Goal: Information Seeking & Learning: Learn about a topic

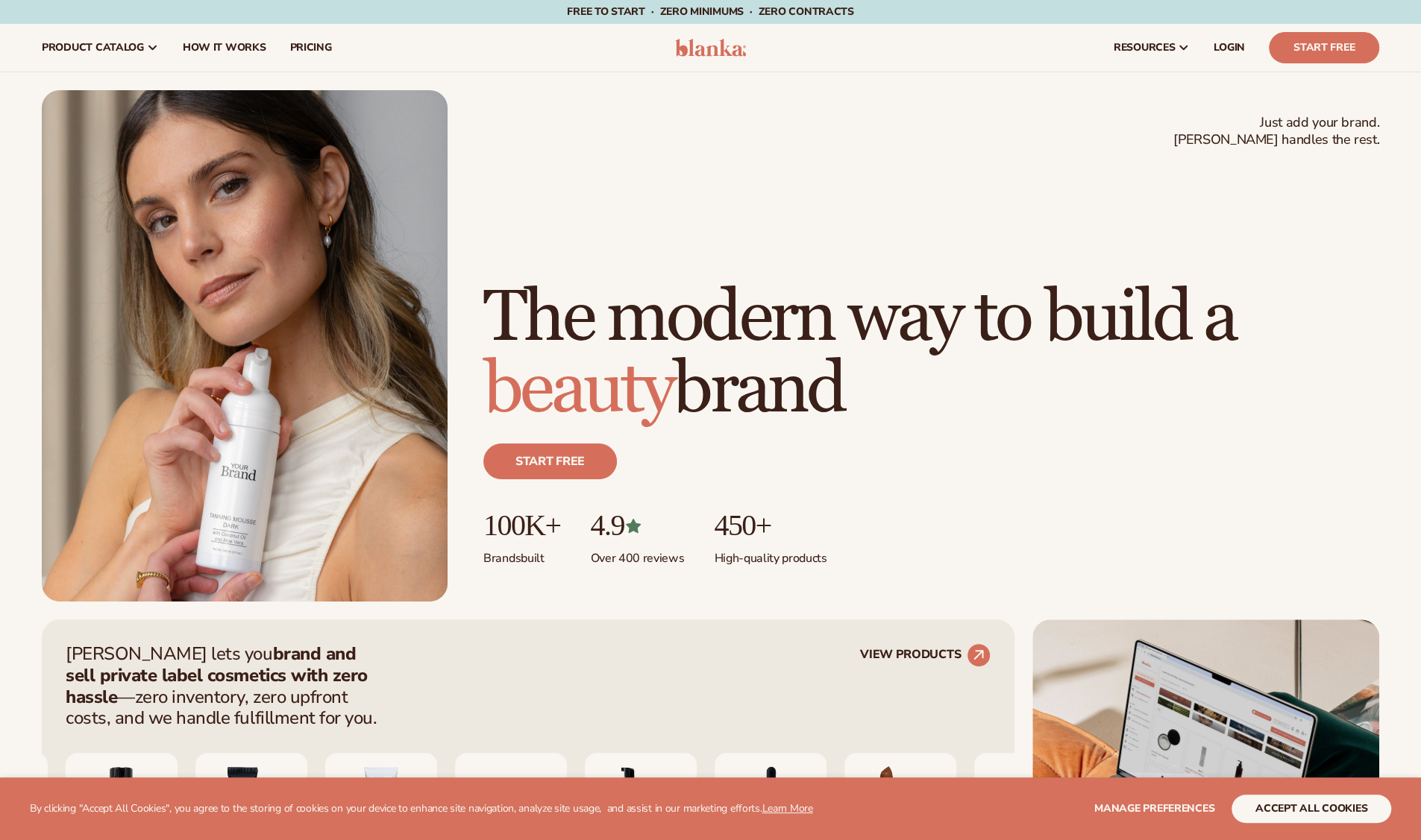
click at [409, 549] on html "WE USE COOKIES By clicking "Accept All Cookies", you agree to the storing of co…" at bounding box center [710, 420] width 1421 height 840
click at [248, 39] on link "How It Works" at bounding box center [224, 47] width 108 height 47
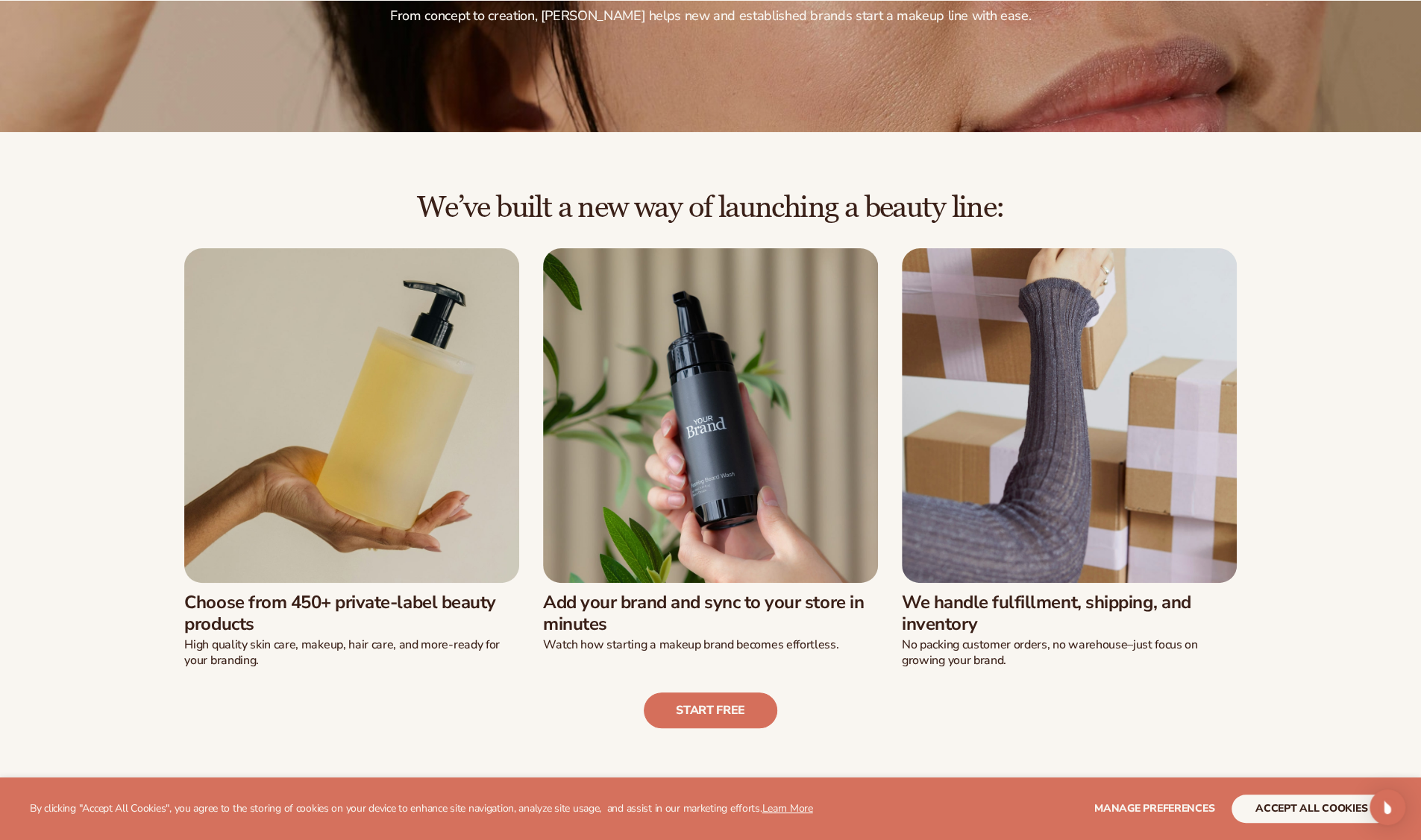
scroll to position [263, 0]
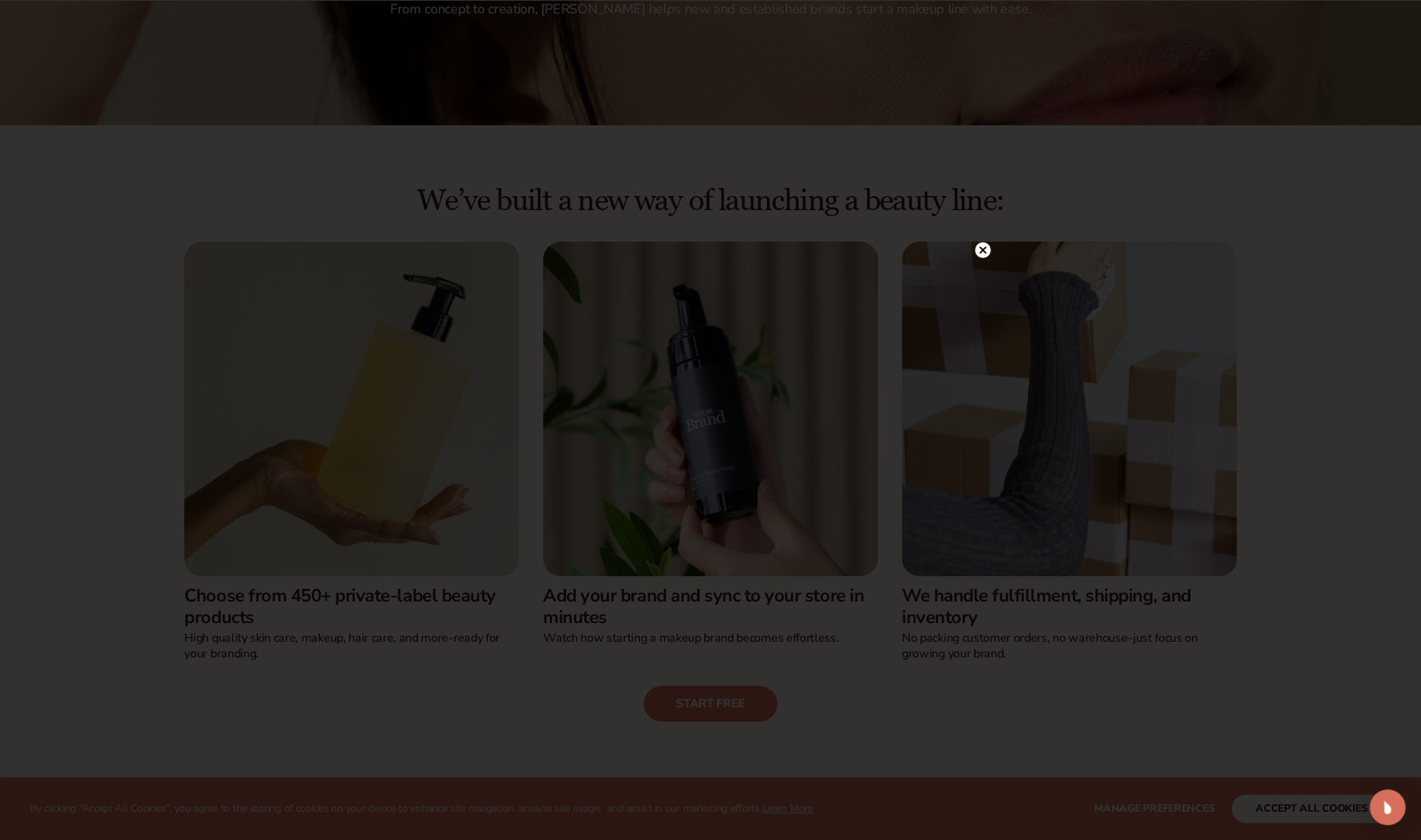
click at [986, 244] on icon at bounding box center [983, 251] width 16 height 16
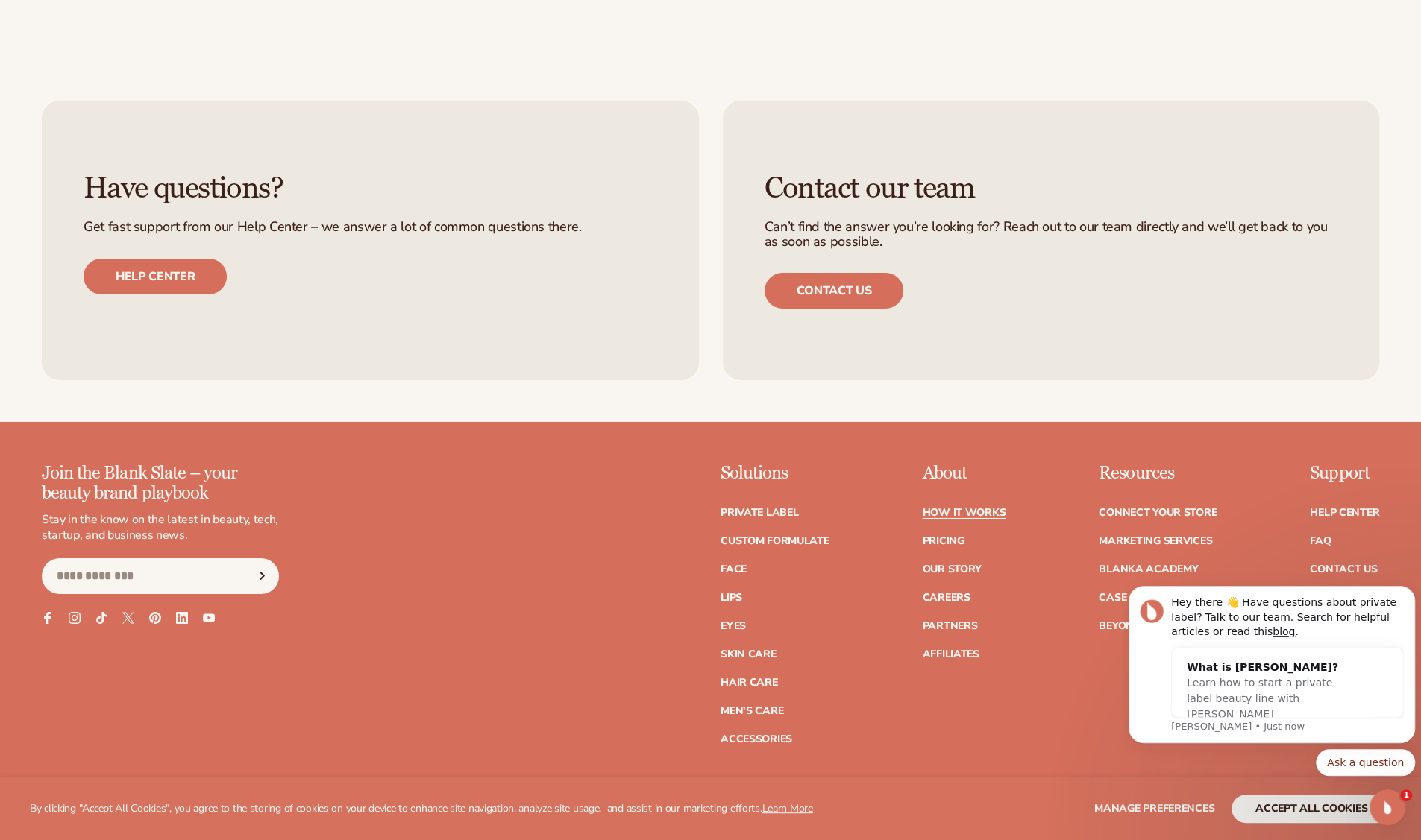
scroll to position [3768, 0]
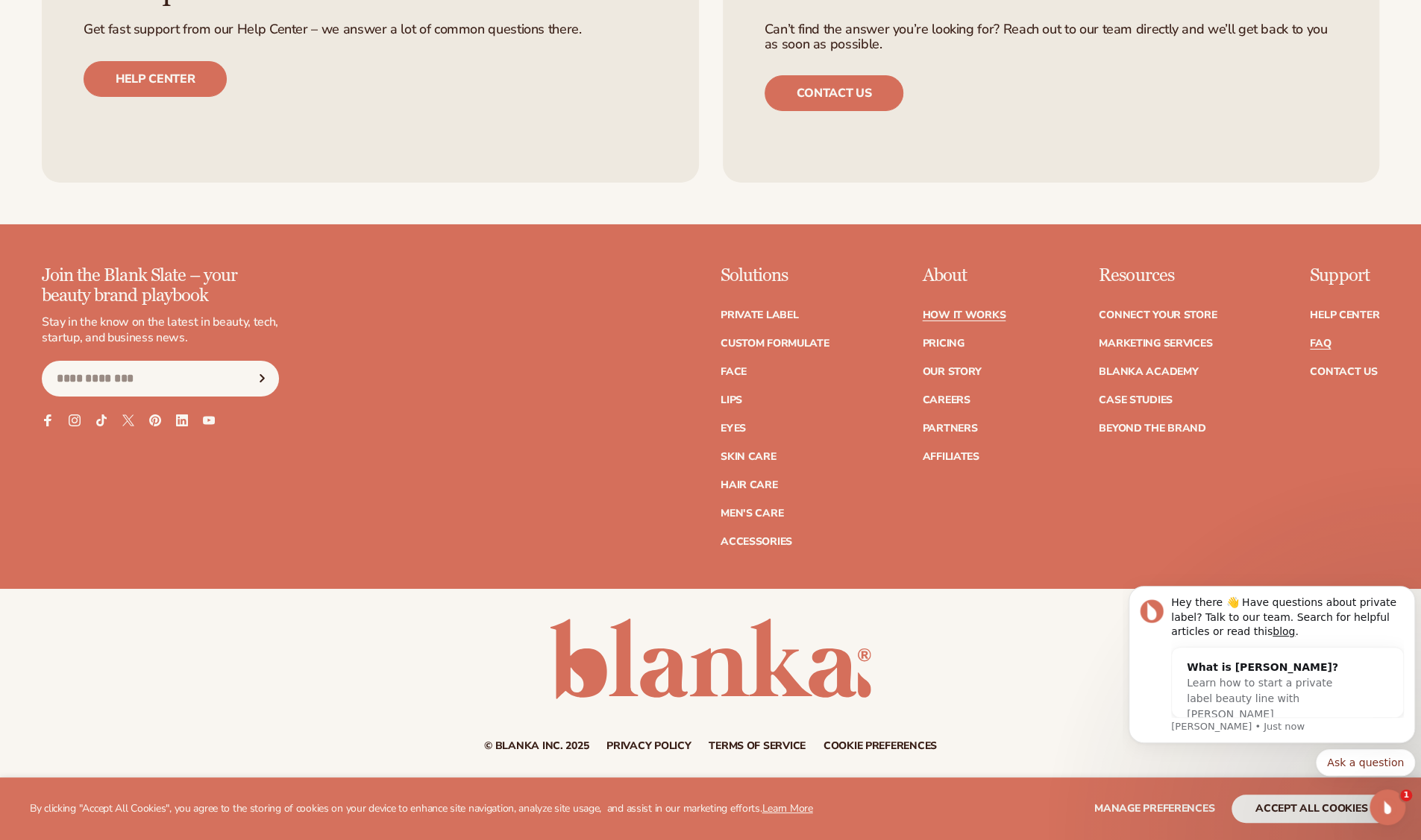
click at [1324, 338] on link "FAQ" at bounding box center [1320, 343] width 21 height 11
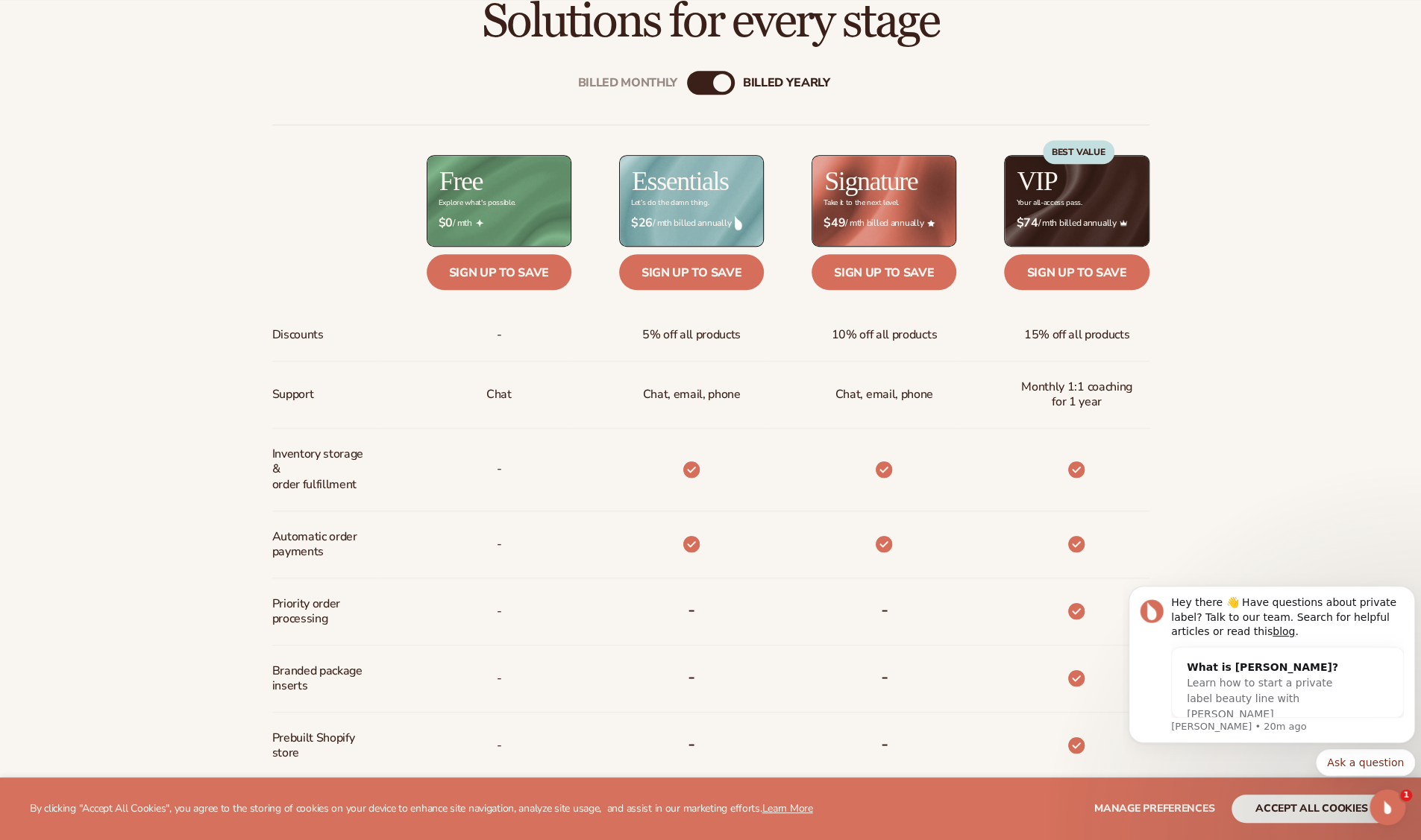
scroll to position [630, 0]
click at [700, 73] on div "Billed Monthly billed Yearly" at bounding box center [710, 81] width 47 height 24
click at [701, 80] on div "Billed Monthly" at bounding box center [696, 81] width 18 height 18
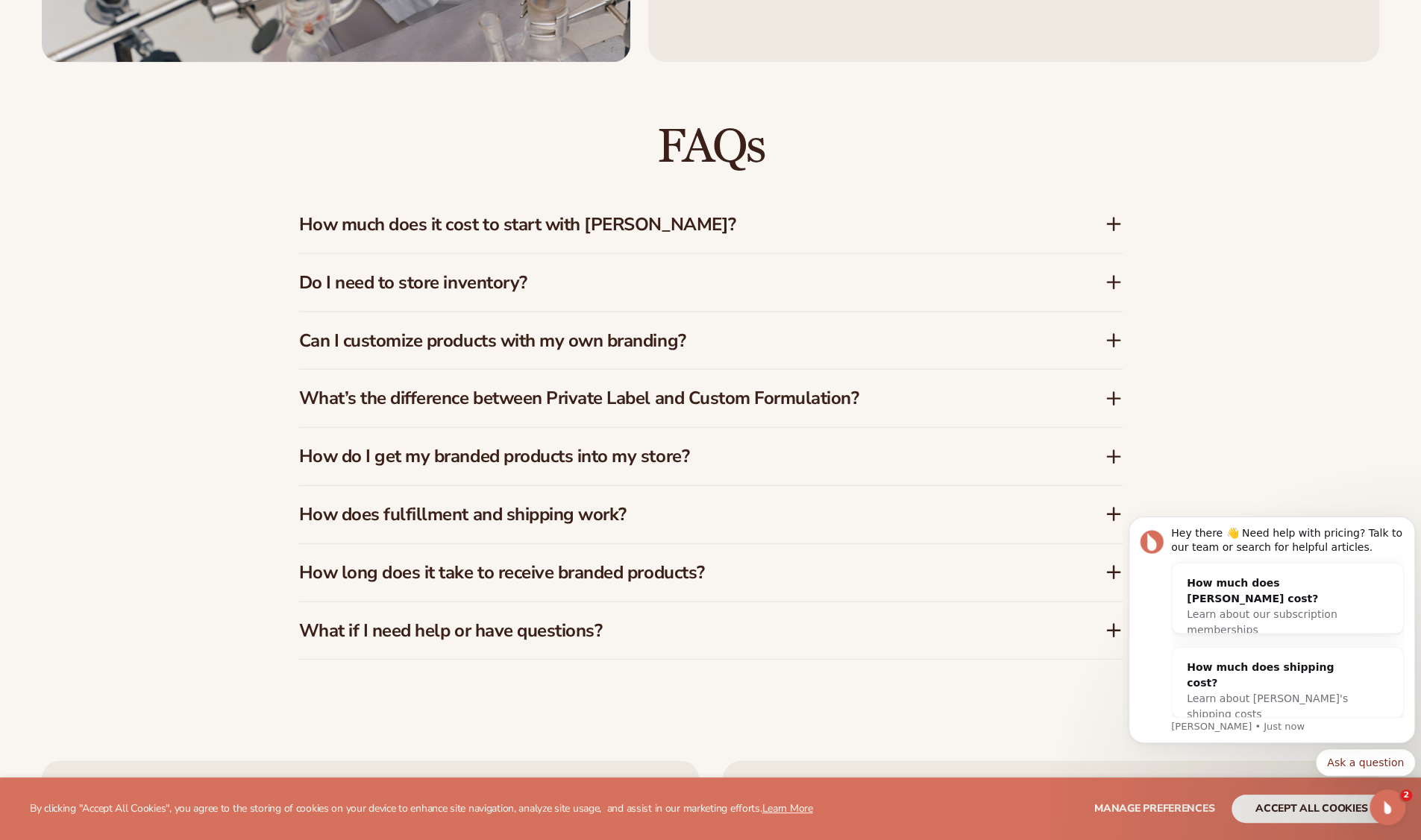
scroll to position [2323, 0]
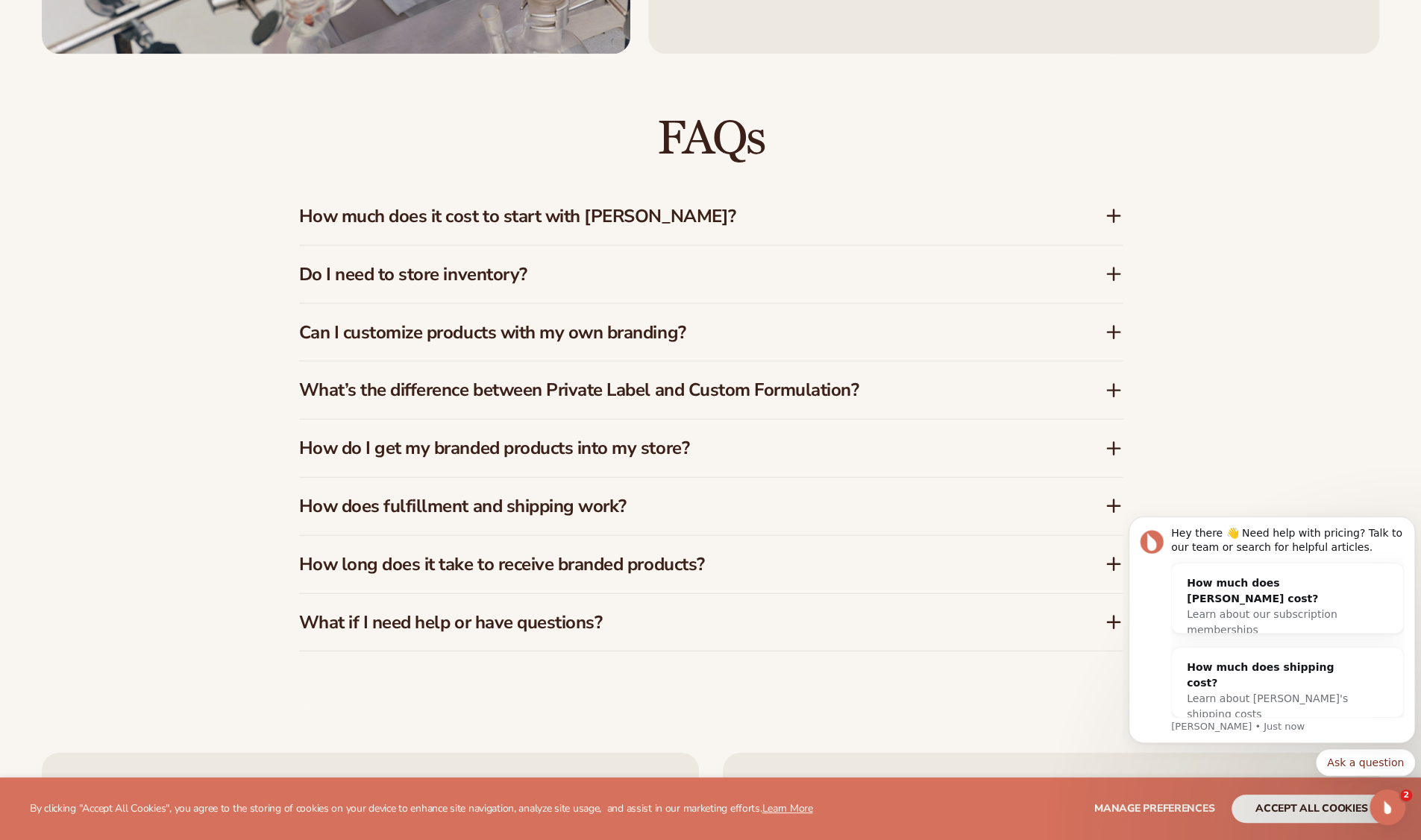
click at [1098, 217] on div "How much does it cost to start with Blanka?" at bounding box center [701, 216] width 805 height 22
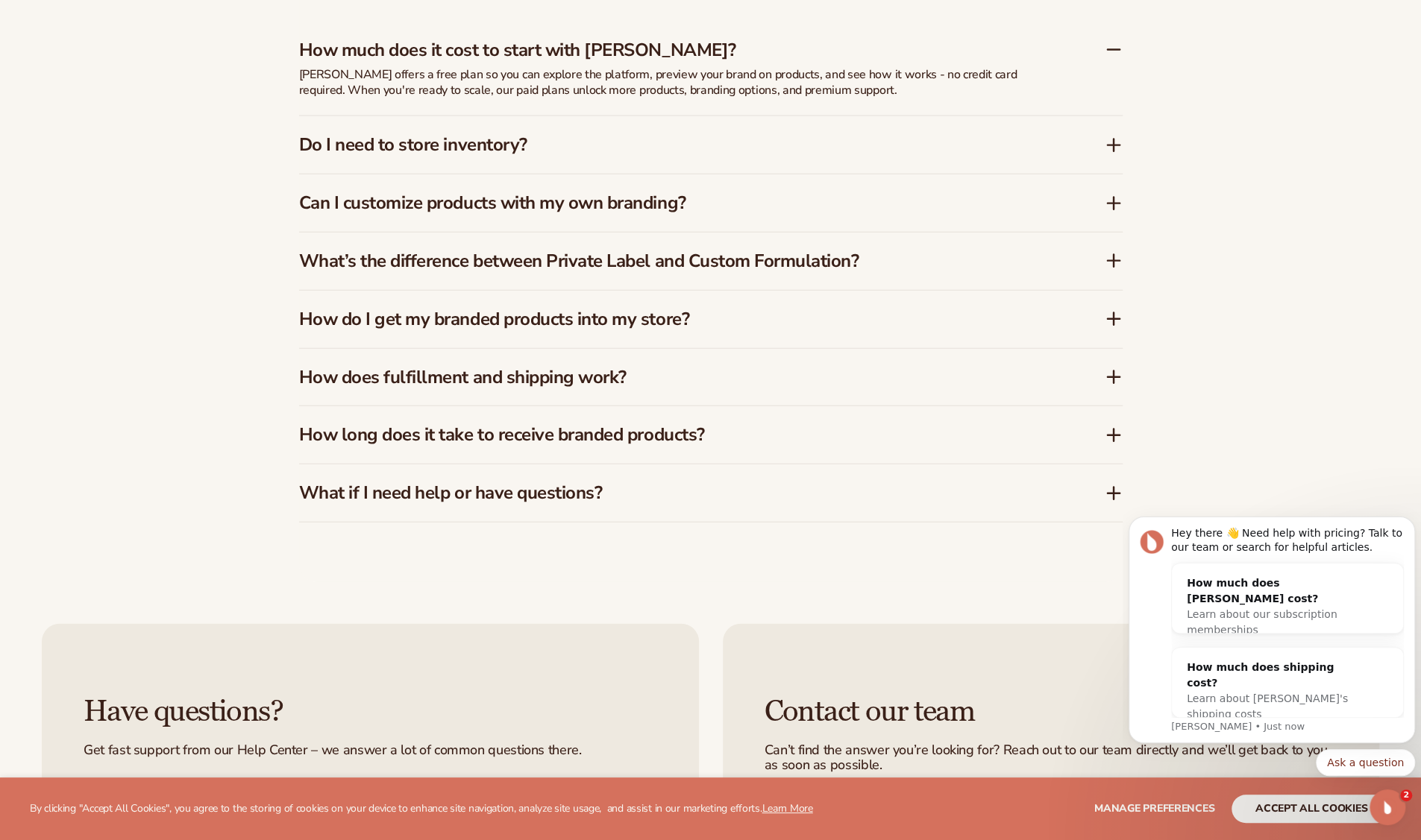
scroll to position [2491, 0]
click at [1101, 380] on div "How does fulfillment and shipping work?" at bounding box center [701, 375] width 805 height 22
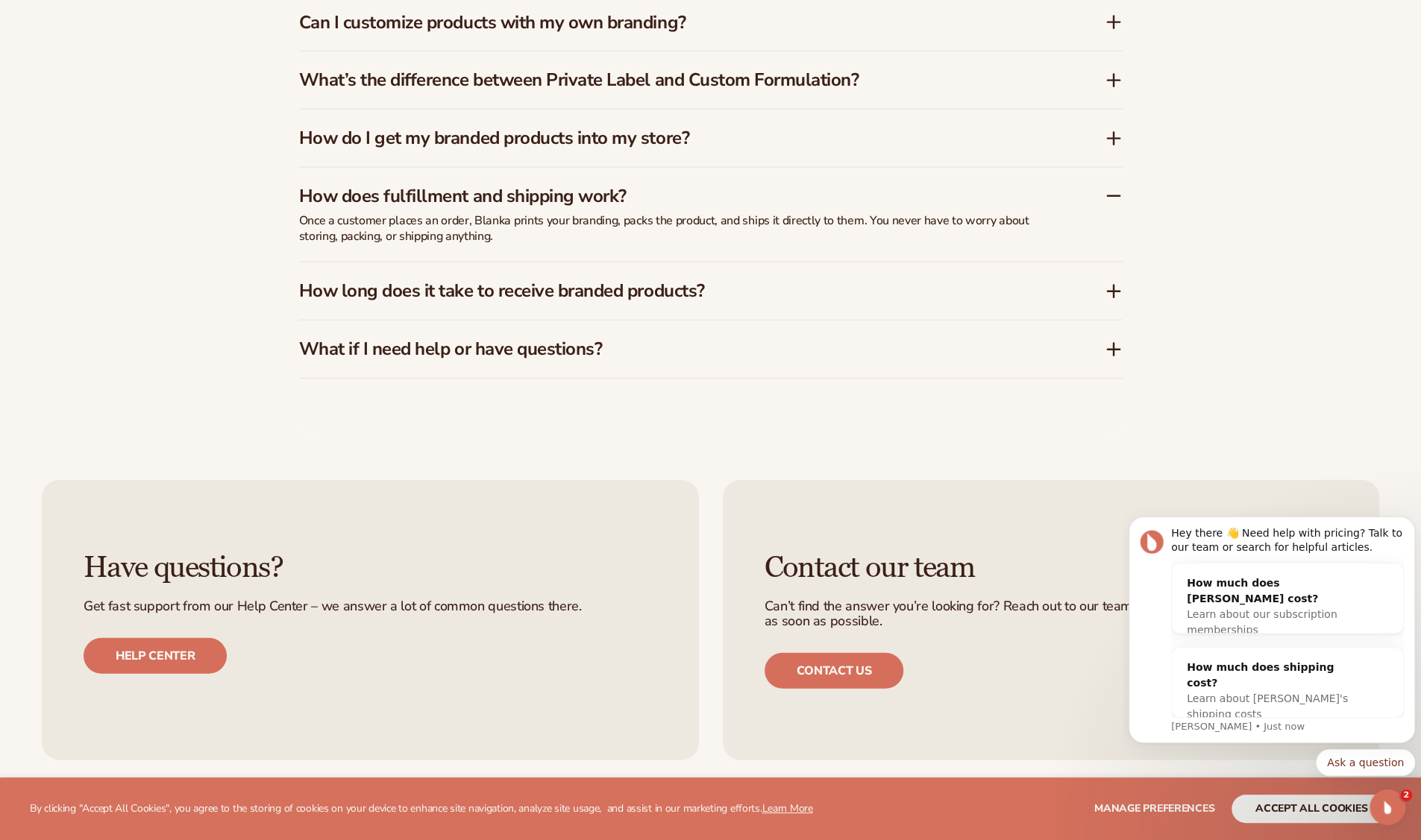
scroll to position [2636, 0]
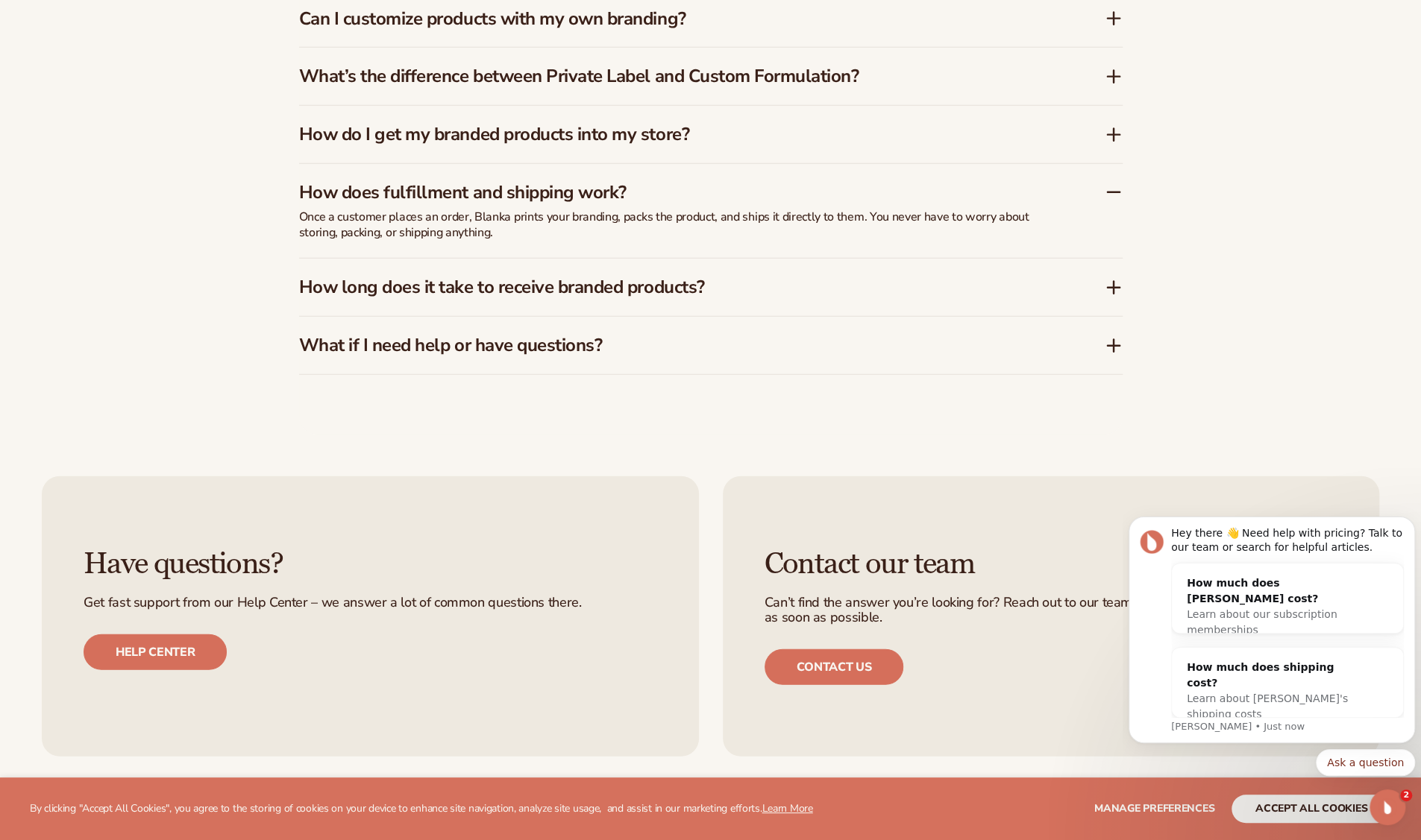
click at [1108, 288] on icon at bounding box center [1113, 288] width 12 height 0
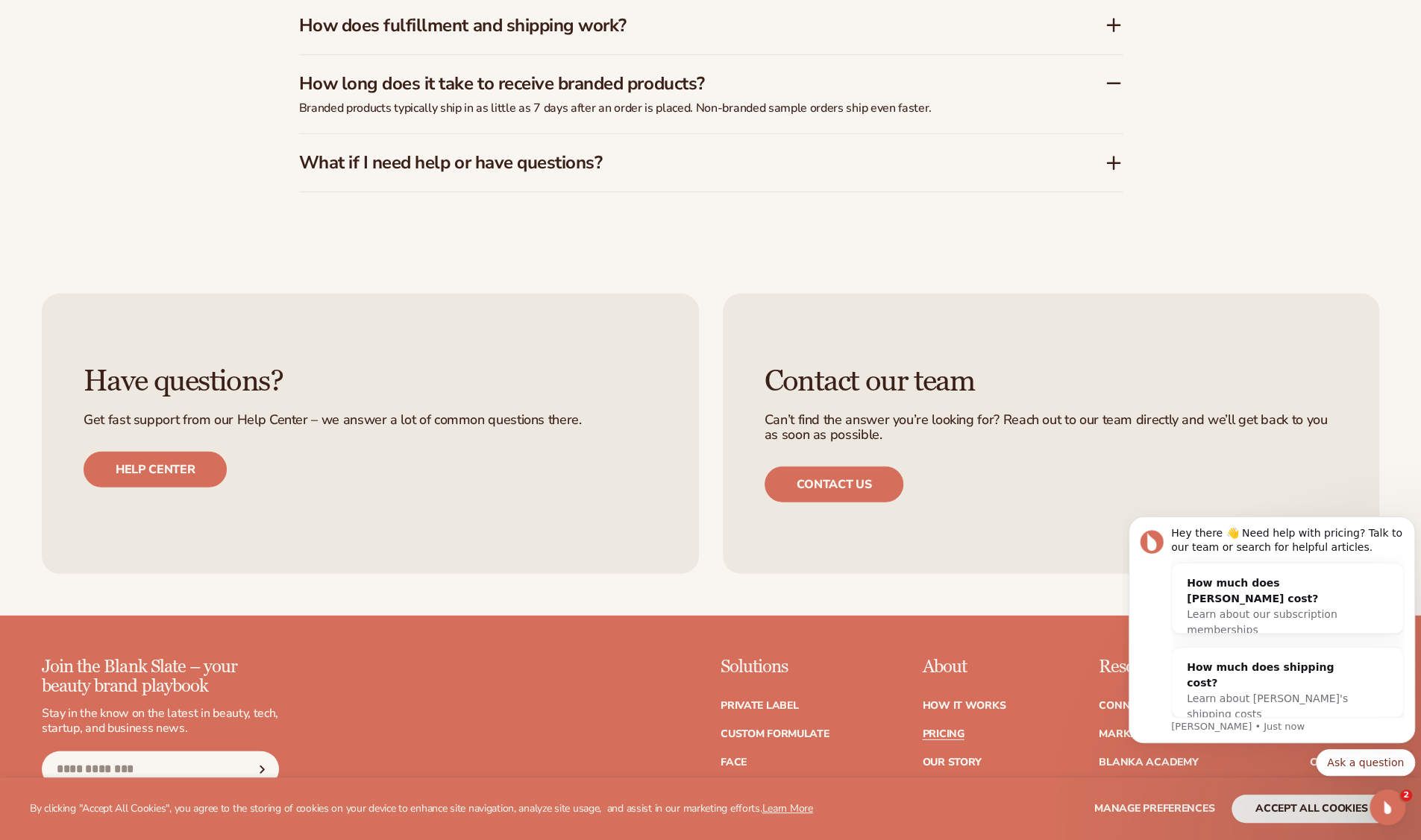
scroll to position [2806, 0]
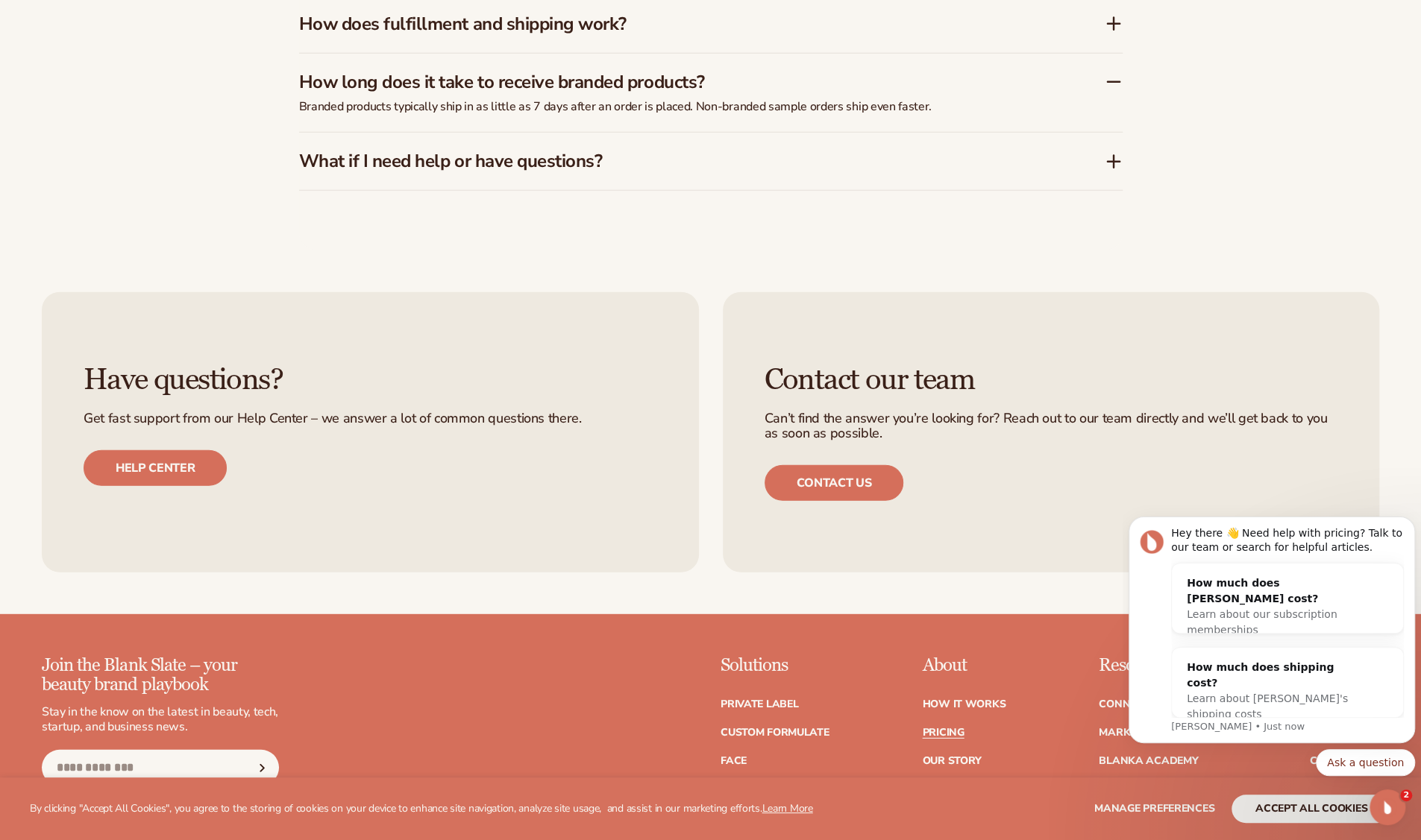
click at [1093, 152] on div "What if I need help or have questions?" at bounding box center [701, 161] width 805 height 22
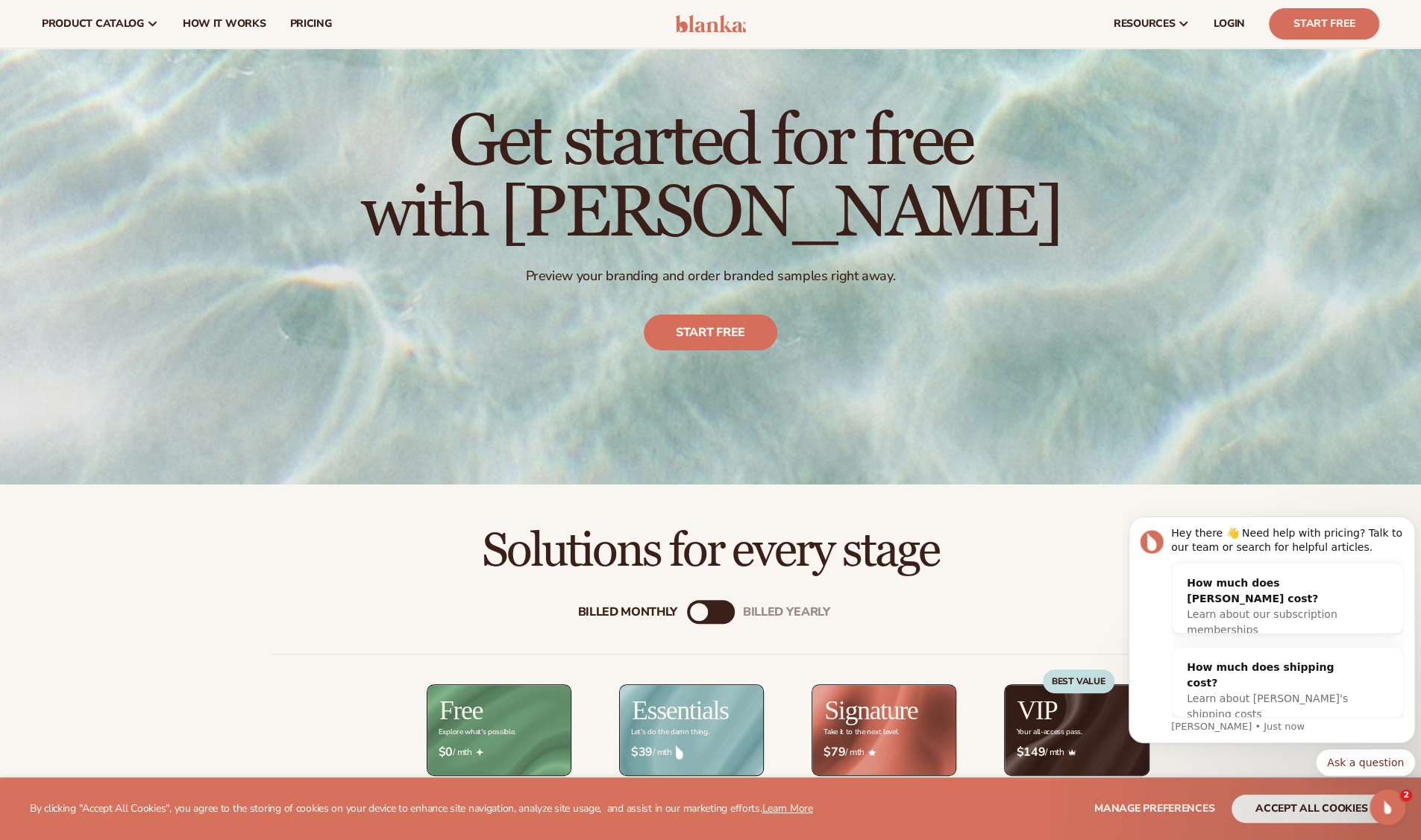
scroll to position [0, 0]
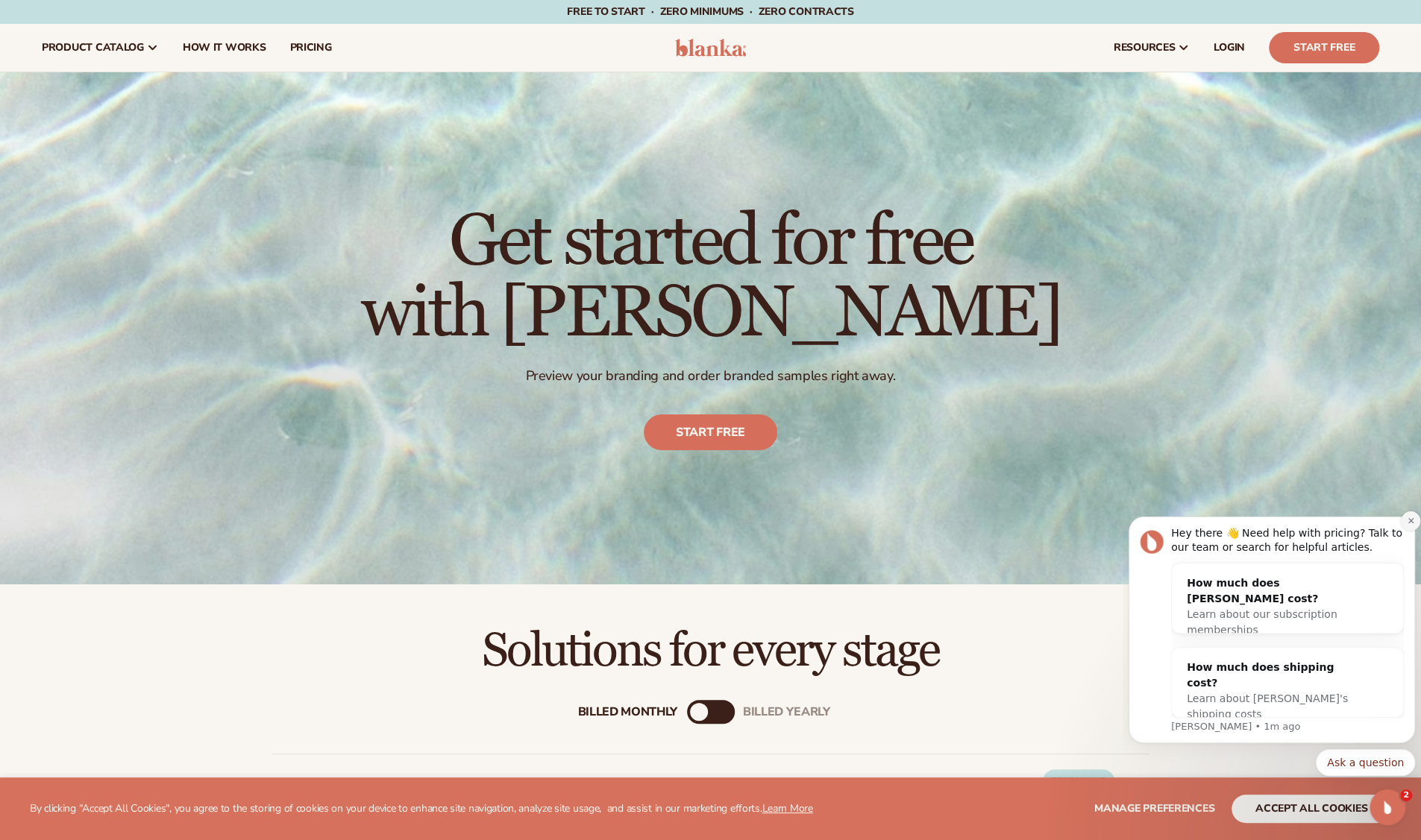
click at [1411, 522] on icon "Dismiss notification" at bounding box center [1410, 521] width 5 height 5
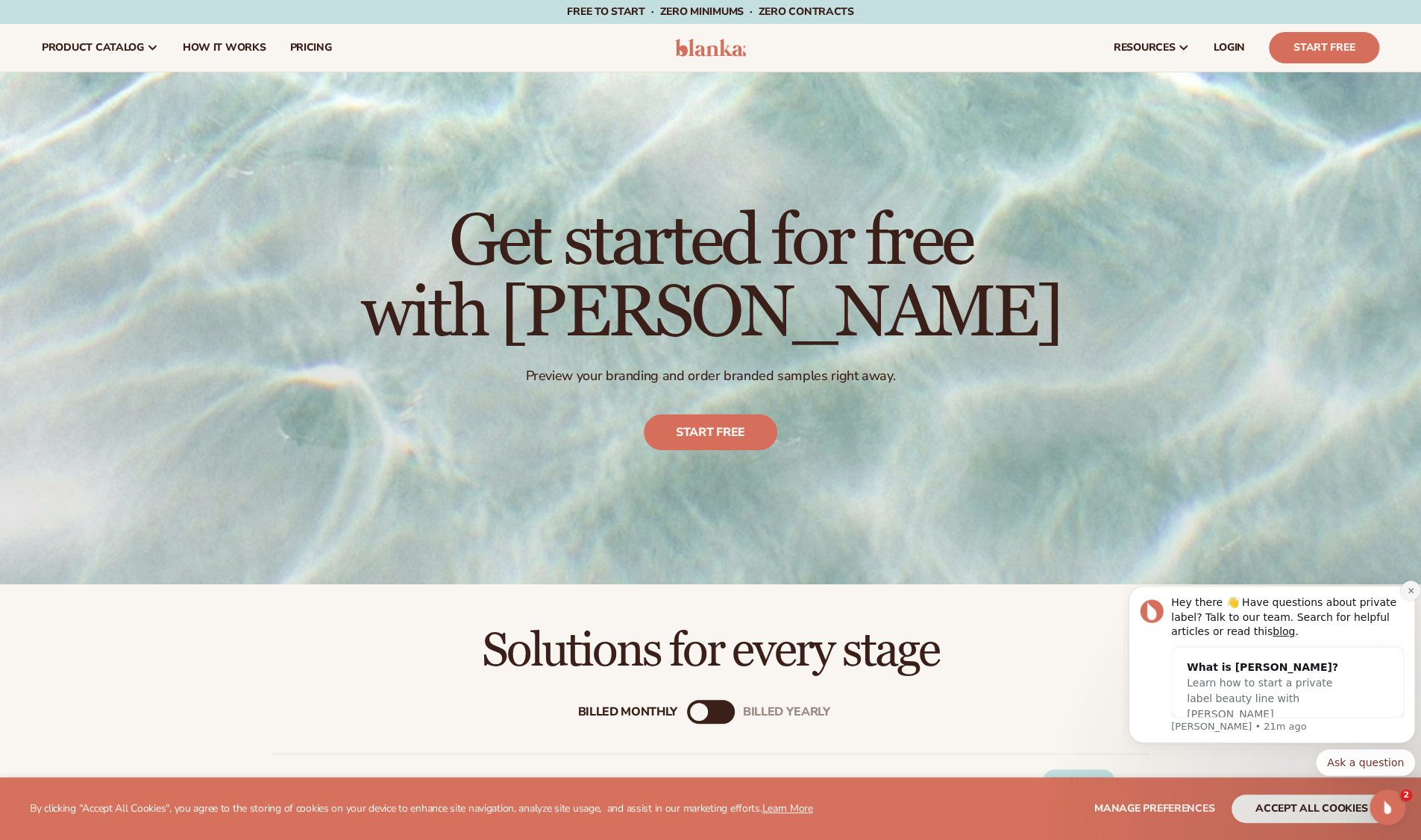
click at [1410, 591] on icon "Dismiss notification" at bounding box center [1410, 590] width 5 height 5
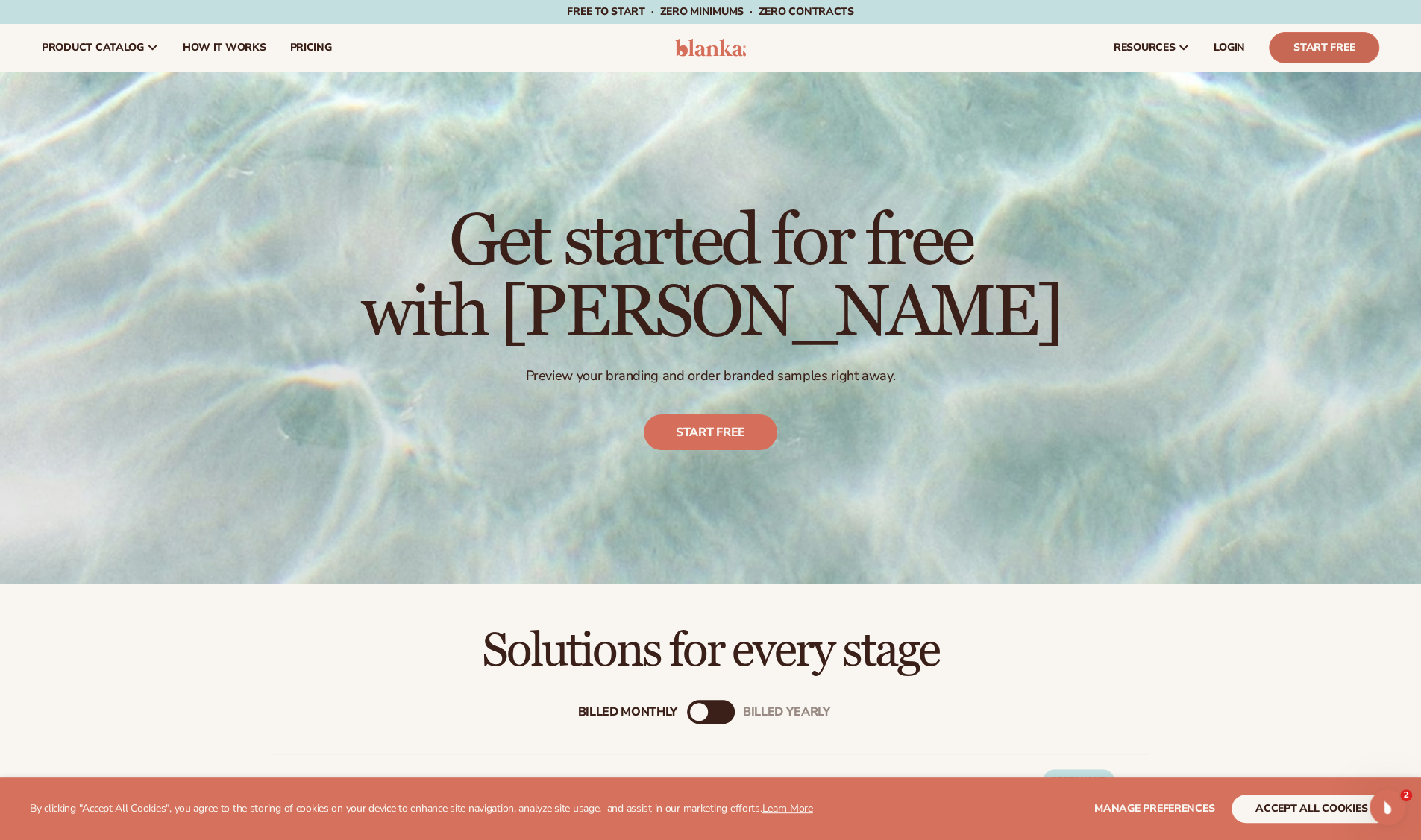
click at [1311, 37] on link "Start Free" at bounding box center [1324, 48] width 110 height 32
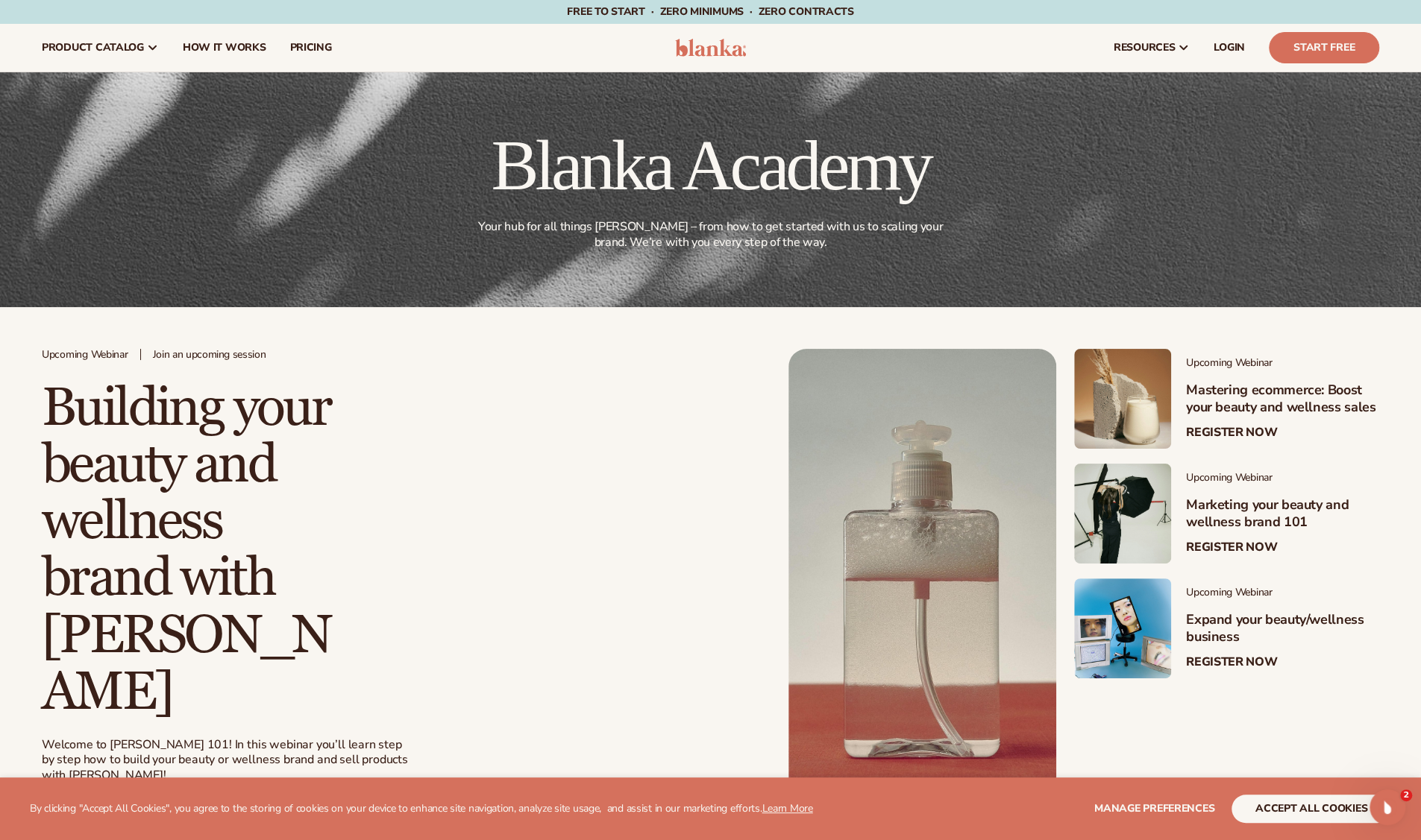
click at [311, 16] on div "Free to start · ZERO minimums · ZERO contracts · Free to start · ZERO minimums …" at bounding box center [710, 11] width 1347 height 24
click at [308, 18] on div "Free to start · ZERO minimums · ZERO contracts · Free to start · ZERO minimums …" at bounding box center [710, 11] width 1347 height 24
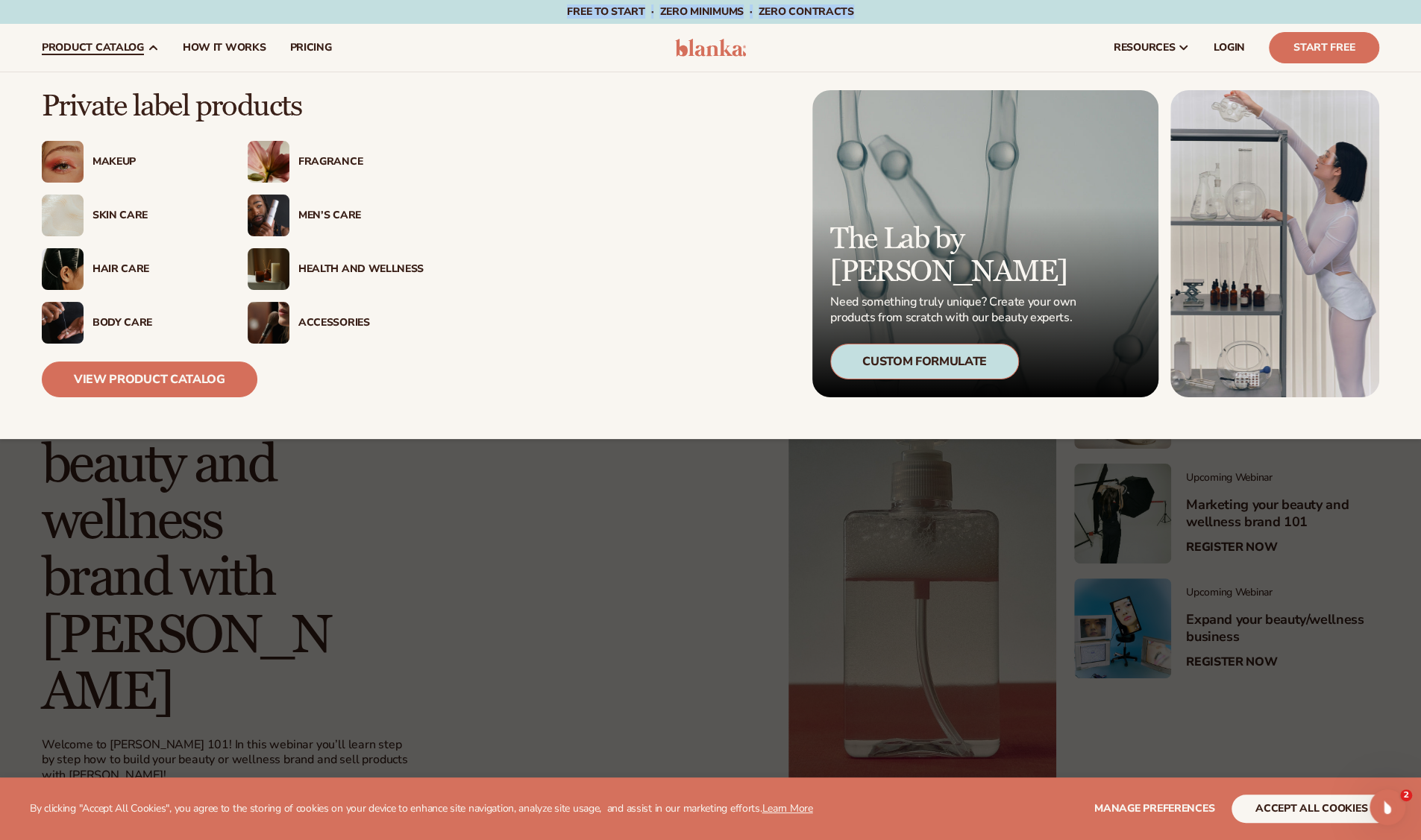
click at [888, 374] on div "Custom Formulate" at bounding box center [924, 361] width 188 height 36
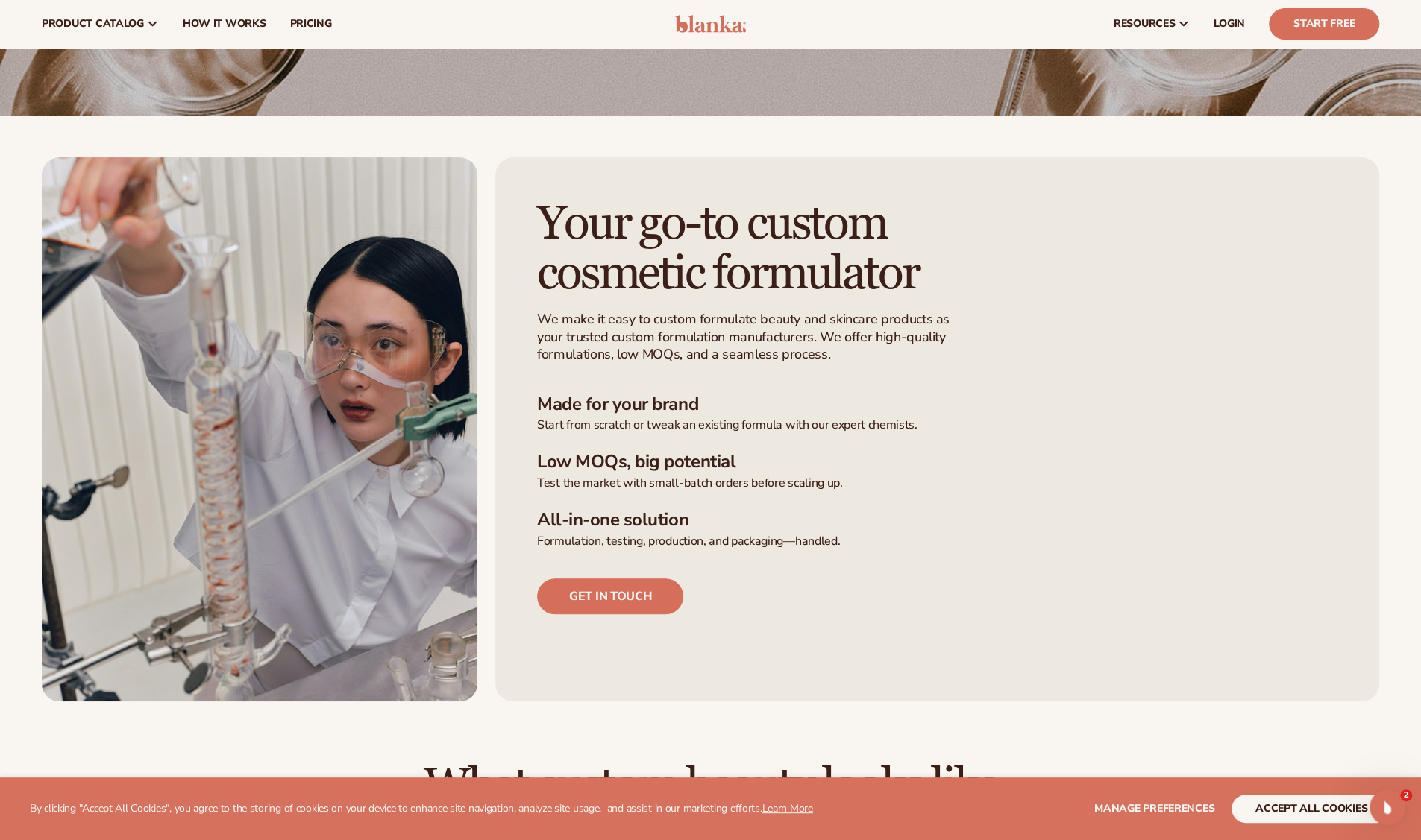
scroll to position [270, 0]
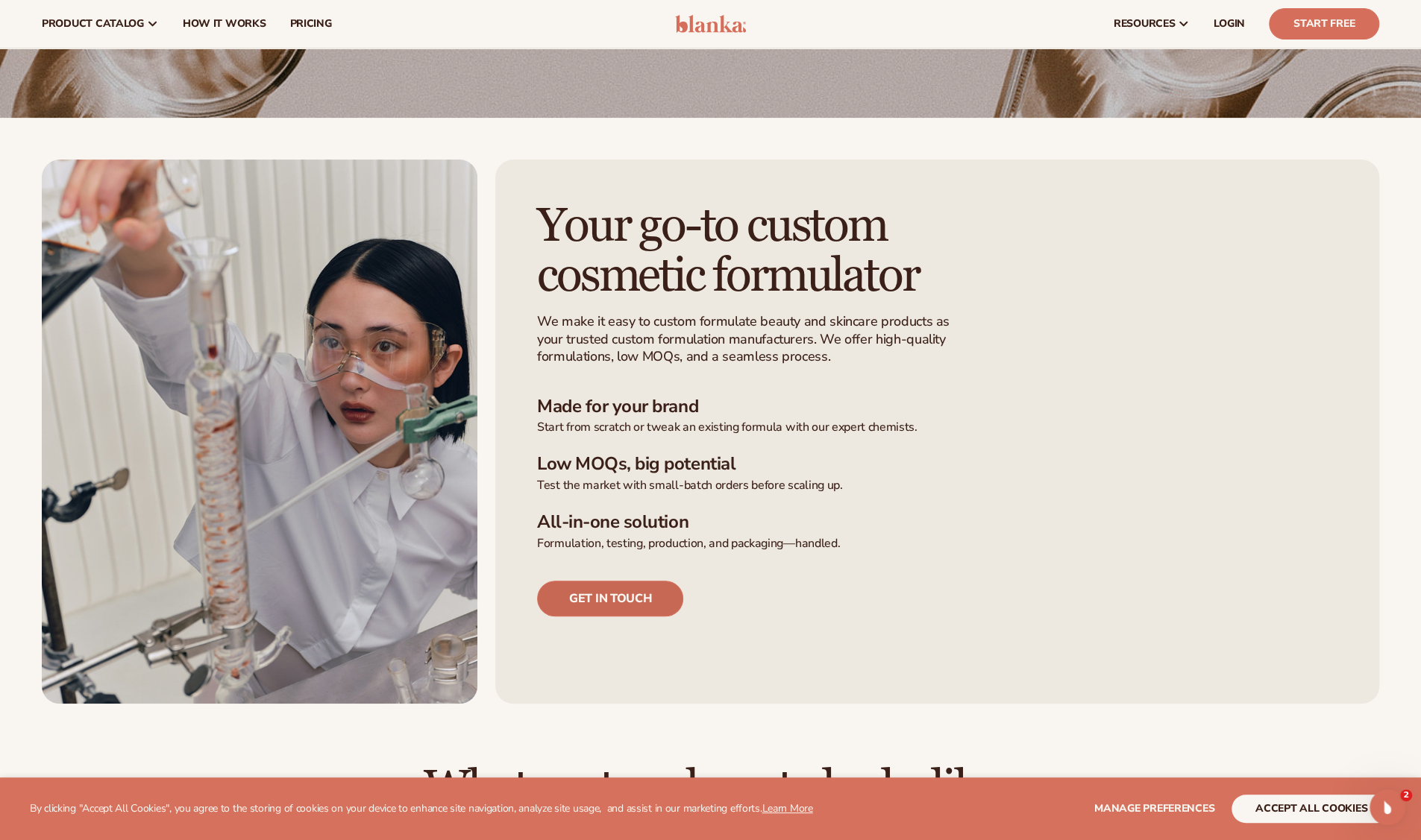
click at [641, 589] on link "Get in touch" at bounding box center [610, 598] width 146 height 36
